Goal: Task Accomplishment & Management: Complete application form

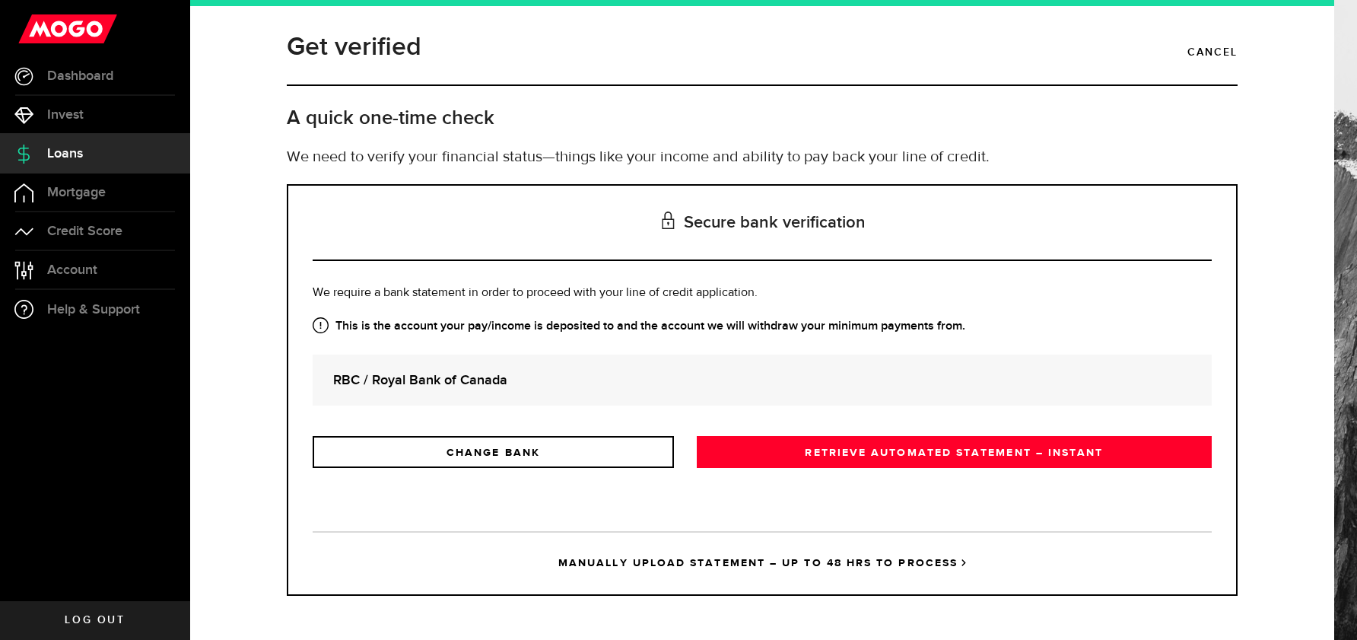
click at [52, 148] on span "Loans" at bounding box center [65, 154] width 36 height 14
click at [59, 164] on link "Loans" at bounding box center [95, 154] width 190 height 38
